Goal: Transaction & Acquisition: Purchase product/service

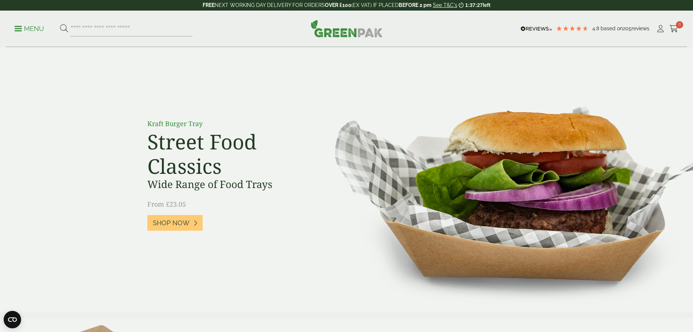
click at [27, 27] on p "Menu" at bounding box center [29, 28] width 29 height 9
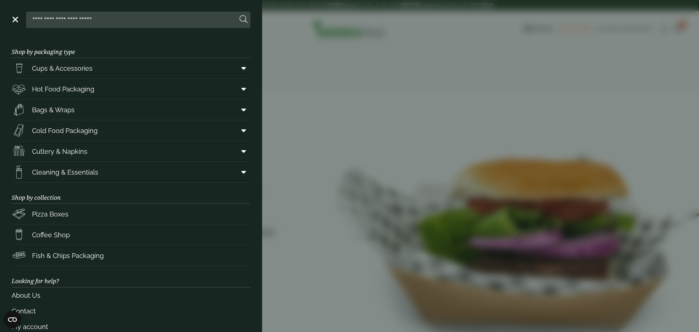
click at [48, 20] on input "search" at bounding box center [133, 19] width 208 height 15
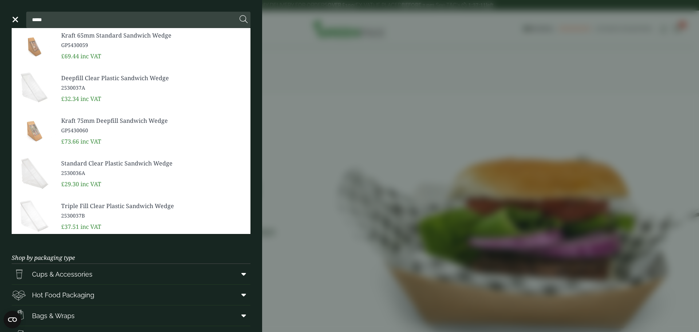
type input "*****"
click at [68, 205] on span "Triple Fill Clear Plastic Sandwich Wedge" at bounding box center [152, 205] width 183 height 9
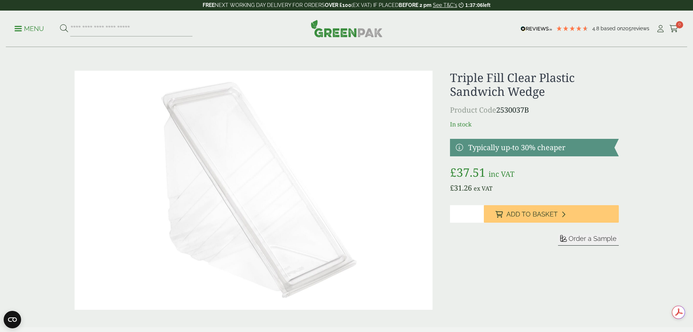
type input "*"
click at [479, 211] on input "*" at bounding box center [467, 213] width 34 height 17
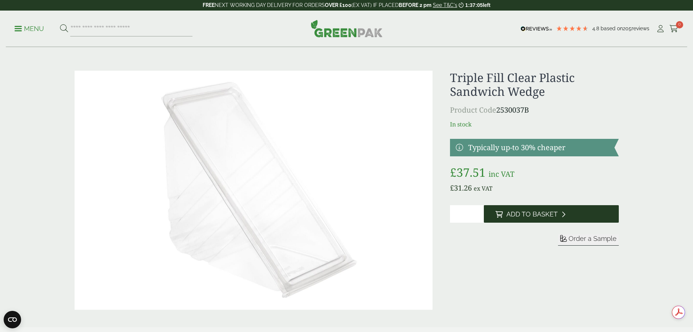
click at [522, 212] on span "Add to Basket" at bounding box center [532, 214] width 51 height 8
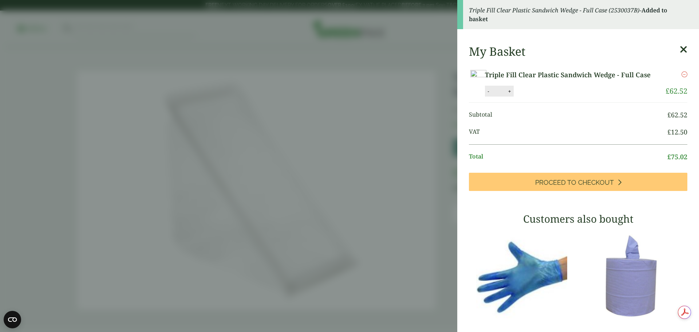
click at [679, 51] on icon at bounding box center [683, 49] width 8 height 10
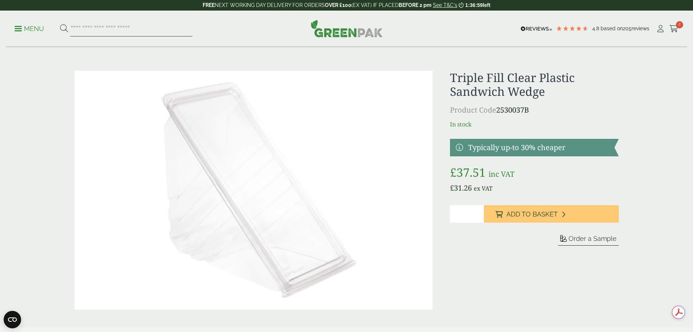
click at [92, 27] on input "search" at bounding box center [131, 28] width 122 height 15
type input "**********"
click at [60, 24] on button at bounding box center [64, 28] width 8 height 9
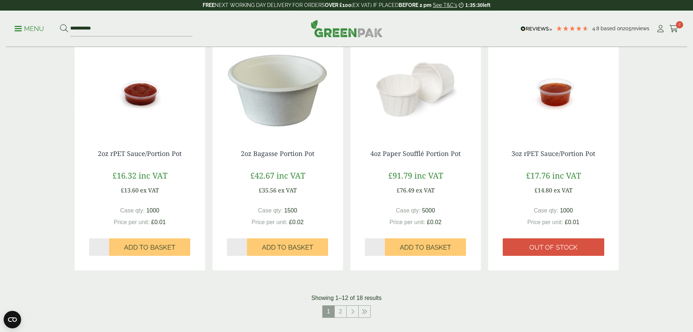
scroll to position [619, 0]
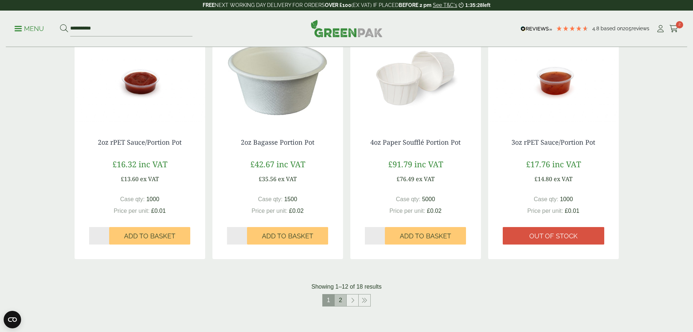
click at [341, 300] on link "2" at bounding box center [341, 300] width 12 height 12
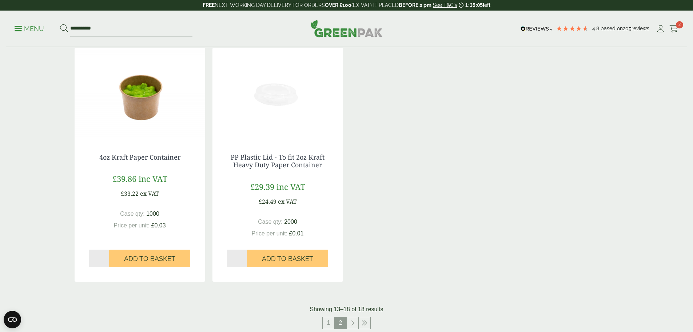
scroll to position [364, 0]
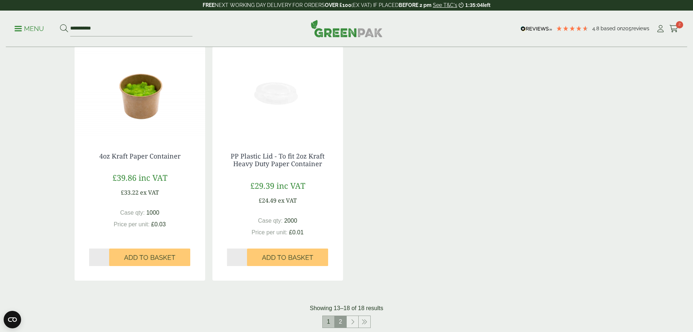
click at [330, 320] on link "1" at bounding box center [329, 322] width 12 height 12
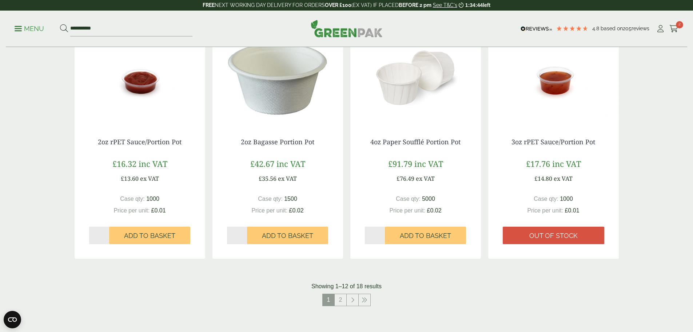
scroll to position [619, 0]
click at [371, 141] on link "4oz Paper Soufflé Portion Pot" at bounding box center [415, 142] width 90 height 9
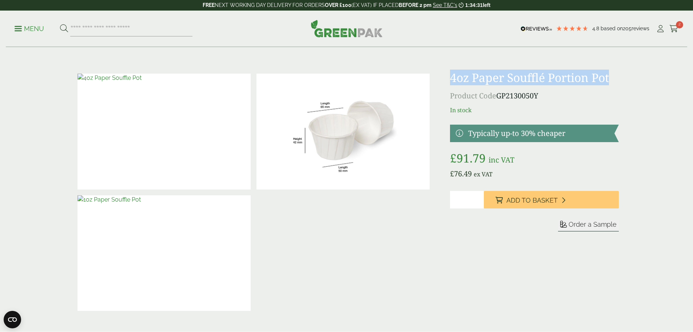
drag, startPoint x: 451, startPoint y: 76, endPoint x: 615, endPoint y: 83, distance: 163.9
click at [615, 83] on h1 "4oz Paper Soufflé Portion Pot" at bounding box center [534, 78] width 169 height 14
copy h1 "4oz Paper Soufflé Portion Pot"
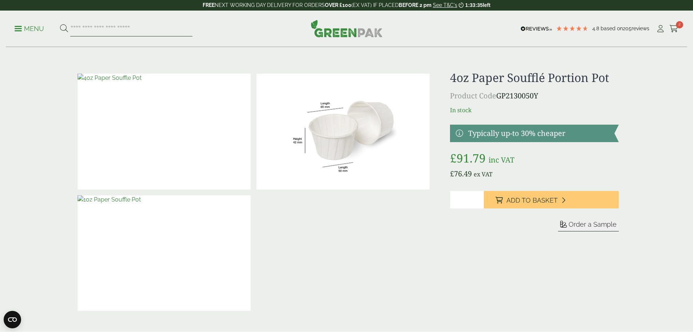
paste input "**********"
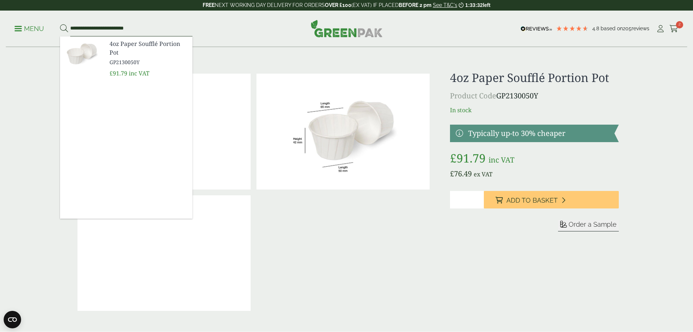
click at [75, 26] on input "**********" at bounding box center [131, 28] width 122 height 15
type input "**********"
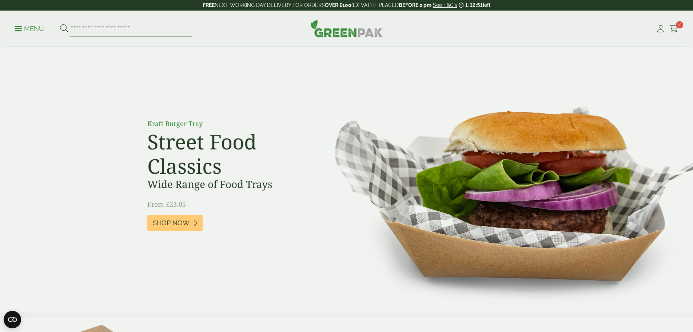
click at [93, 30] on input "search" at bounding box center [131, 28] width 122 height 15
click at [674, 28] on icon at bounding box center [674, 28] width 9 height 7
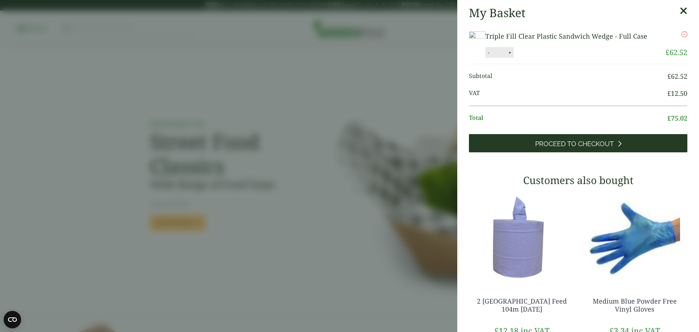
click at [563, 148] on span "Proceed to Checkout" at bounding box center [574, 144] width 79 height 8
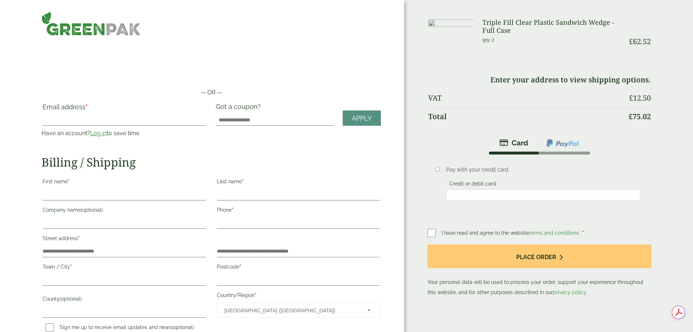
click at [107, 130] on link "Log in" at bounding box center [98, 133] width 16 height 7
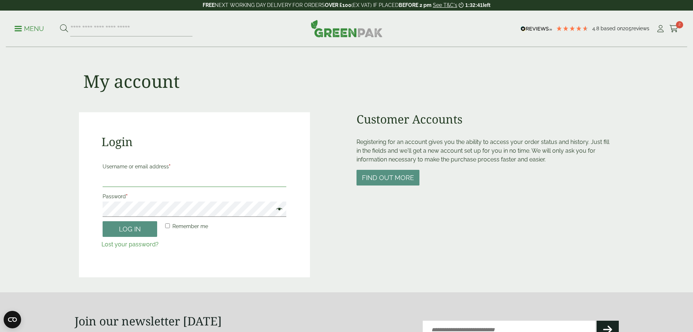
click at [124, 180] on input "Username or email address *" at bounding box center [195, 178] width 184 height 15
type input "**********"
click at [103, 221] on button "Log in" at bounding box center [130, 229] width 55 height 16
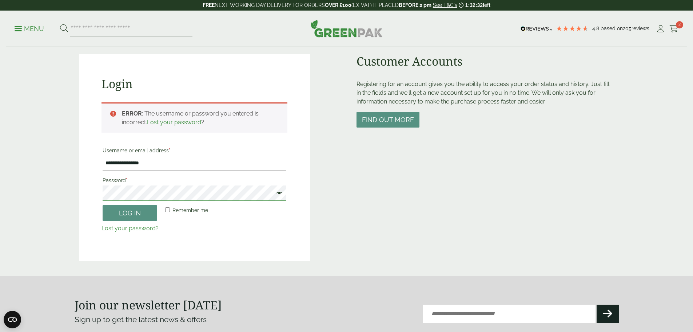
scroll to position [51, 0]
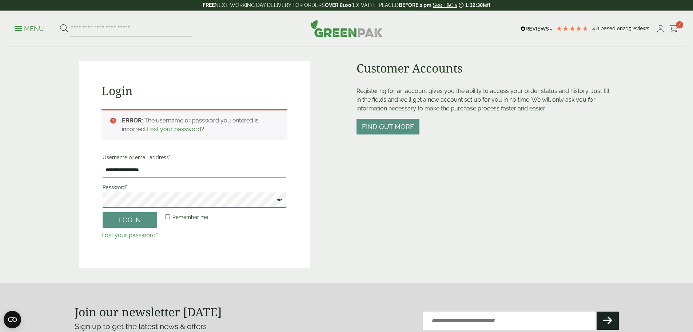
click at [103, 212] on button "Log in" at bounding box center [130, 220] width 55 height 16
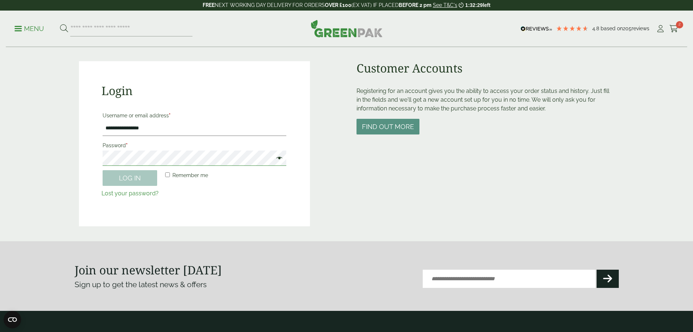
scroll to position [160, 0]
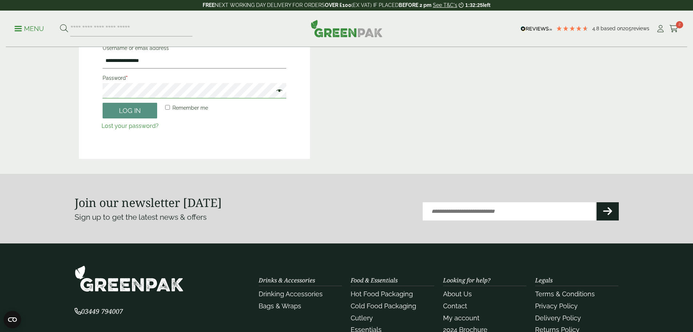
click at [103, 103] on button "Log in" at bounding box center [130, 111] width 55 height 16
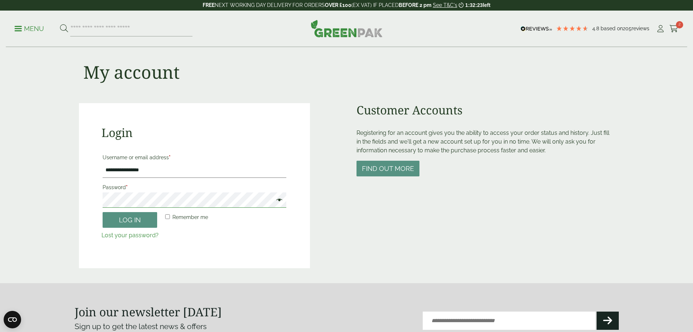
scroll to position [0, 0]
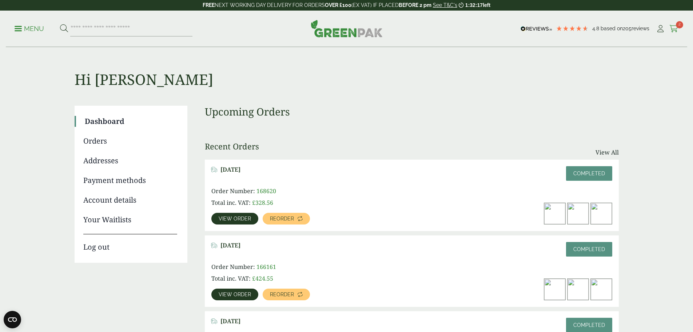
click at [676, 26] on span "2" at bounding box center [679, 24] width 7 height 7
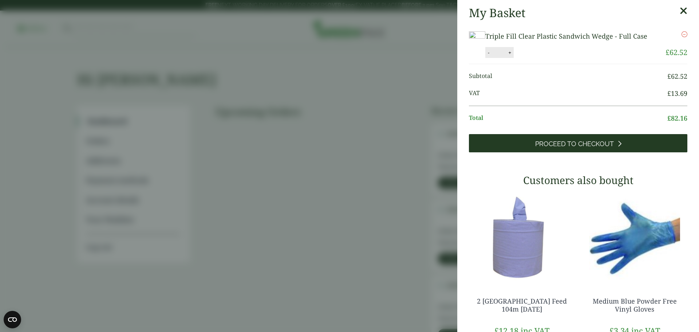
click at [583, 148] on span "Proceed to Checkout" at bounding box center [574, 144] width 79 height 8
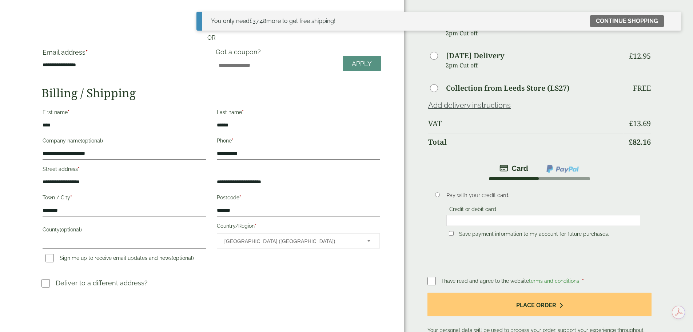
scroll to position [73, 0]
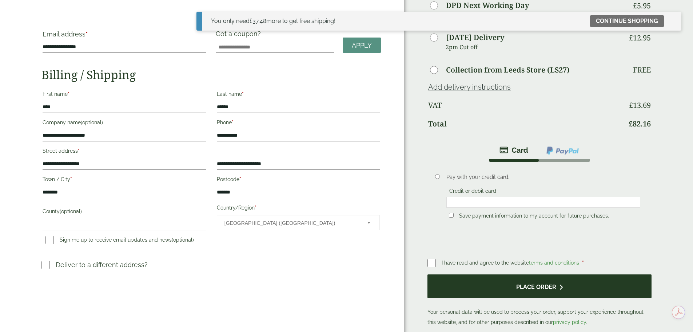
click at [507, 275] on button "Place order" at bounding box center [540, 286] width 224 height 24
click at [507, 274] on button "Place order" at bounding box center [540, 286] width 224 height 24
